Goal: Information Seeking & Learning: Find specific fact

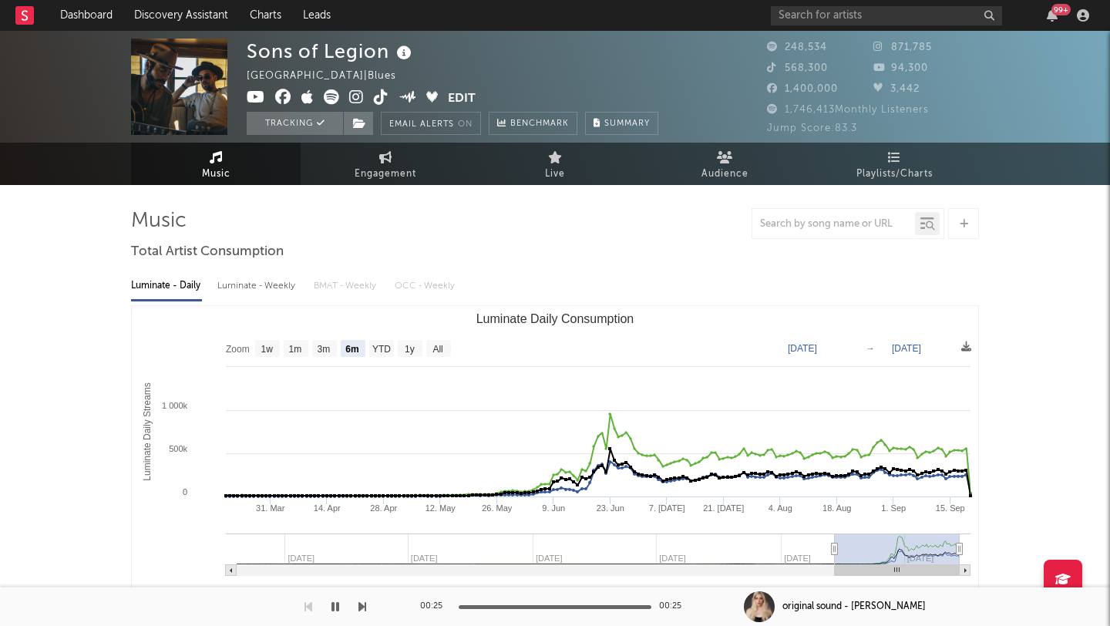
select select "6m"
click at [800, 18] on input "text" at bounding box center [886, 15] width 231 height 19
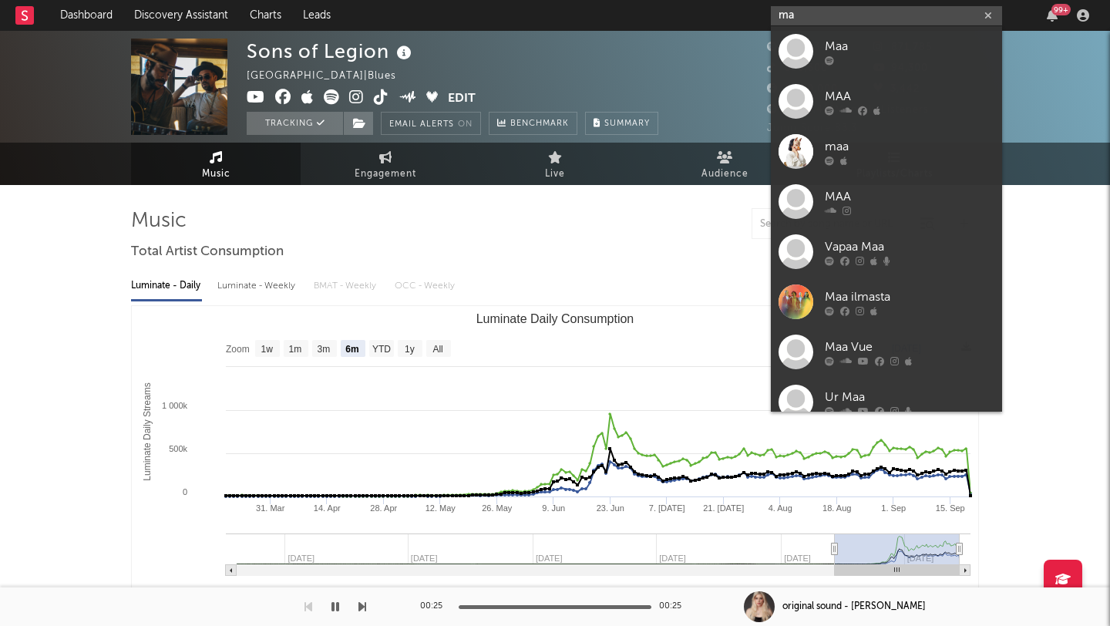
type input "m"
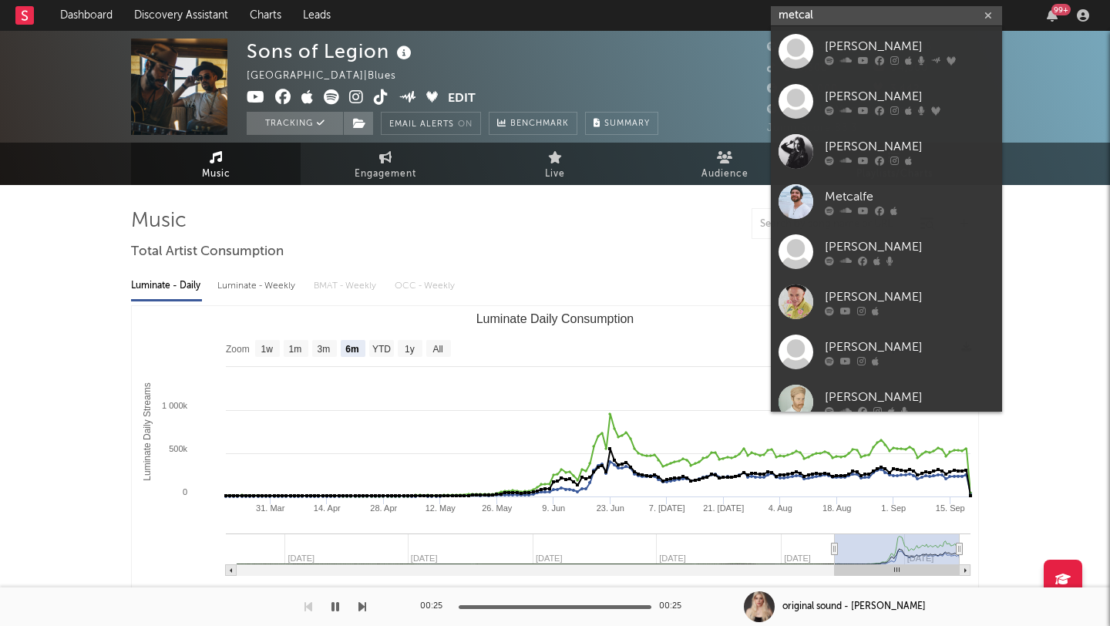
type input "[PERSON_NAME]"
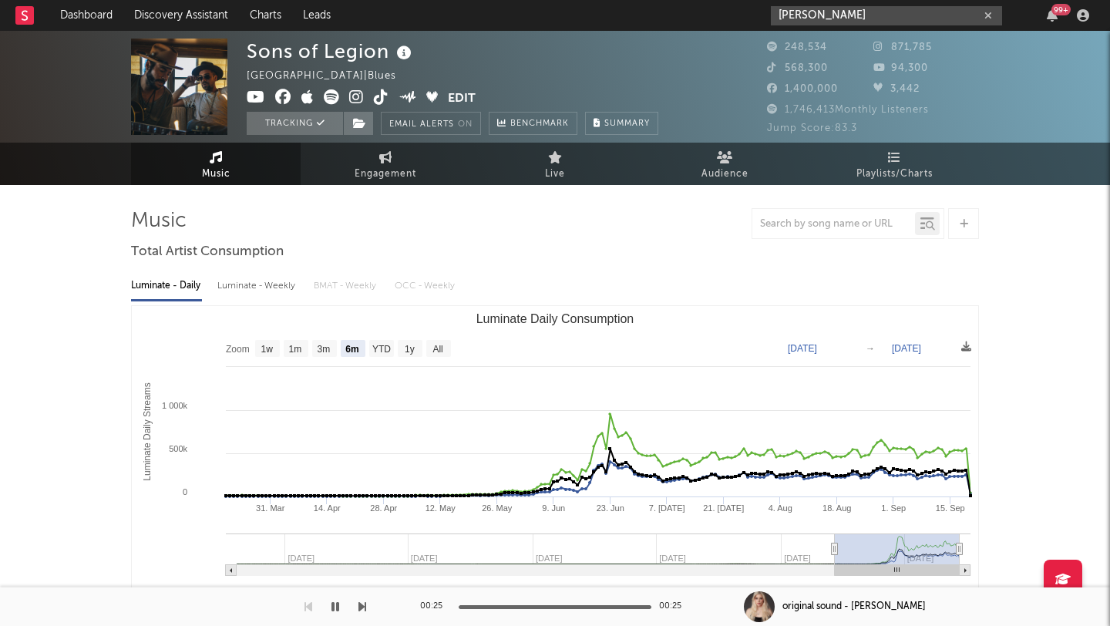
click at [987, 11] on icon "button" at bounding box center [988, 16] width 8 height 10
